Goal: Find specific page/section: Find specific page/section

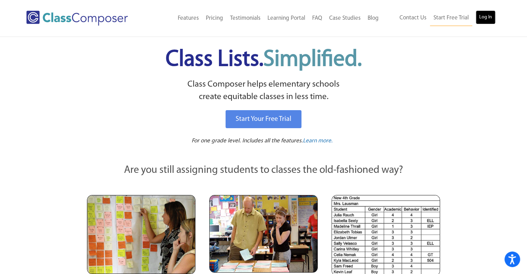
click at [478, 14] on link "Log In" at bounding box center [486, 17] width 20 height 14
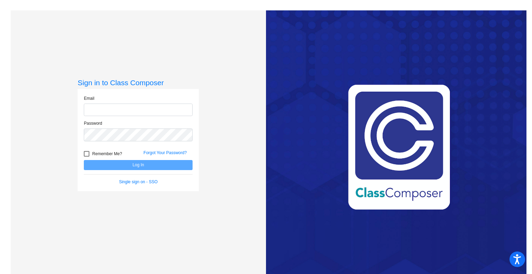
type input "katy_rudolph@lkstevens.wednet.edu"
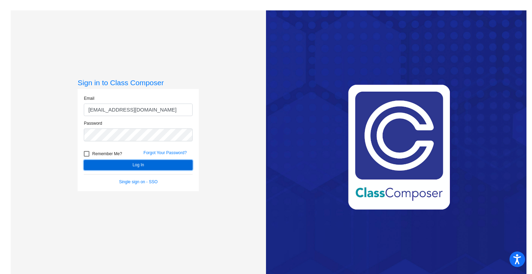
click at [130, 166] on button "Log In" at bounding box center [138, 165] width 109 height 10
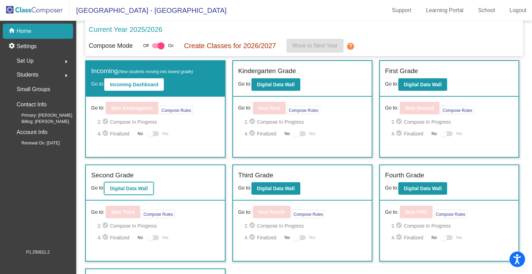
click at [125, 186] on b "Digital Data Wall" at bounding box center [129, 189] width 38 height 6
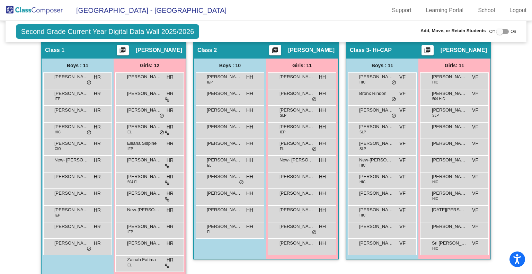
scroll to position [174, 0]
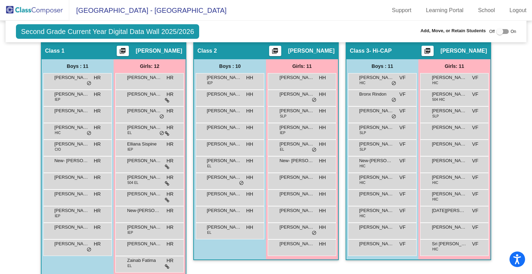
click at [46, 6] on img at bounding box center [34, 10] width 69 height 20
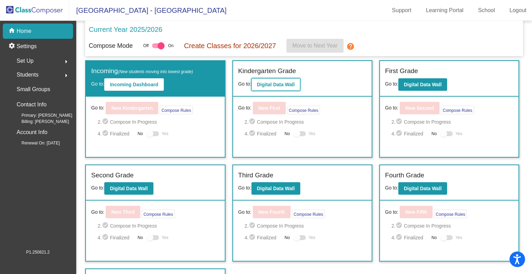
click at [285, 90] on button "Digital Data Wall" at bounding box center [275, 84] width 49 height 12
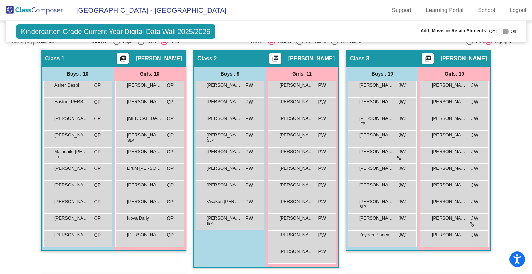
scroll to position [157, 0]
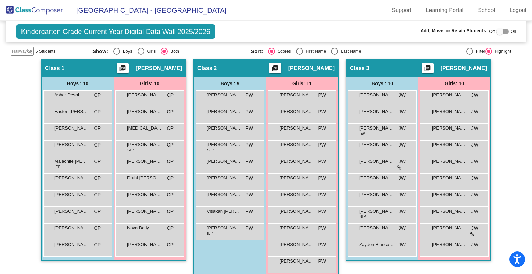
click at [45, 16] on img at bounding box center [34, 10] width 69 height 20
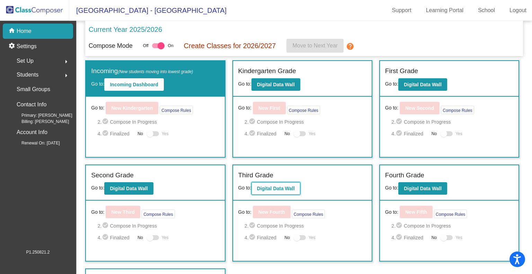
click at [290, 191] on button "Digital Data Wall" at bounding box center [275, 188] width 49 height 12
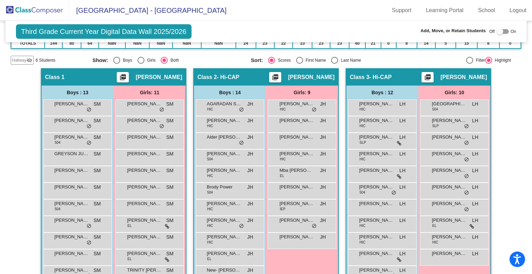
scroll to position [145, 0]
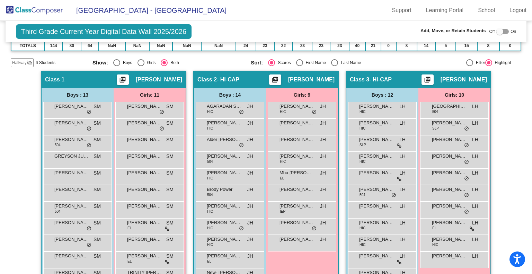
click at [32, 9] on img at bounding box center [34, 10] width 69 height 20
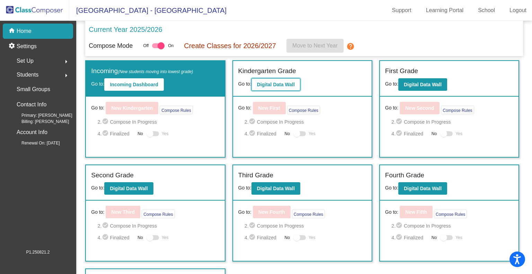
click at [291, 84] on b "Digital Data Wall" at bounding box center [276, 85] width 38 height 6
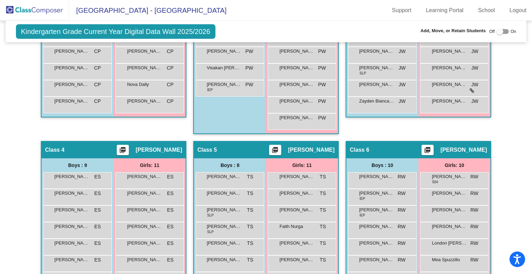
scroll to position [300, 0]
